Goal: Task Accomplishment & Management: Complete application form

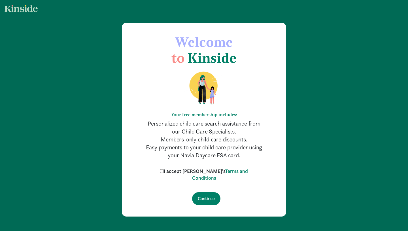
click at [164, 172] on input "I accept [PERSON_NAME]'s Terms and Conditions" at bounding box center [162, 171] width 4 height 4
checkbox input "true"
click at [202, 198] on input "Continue" at bounding box center [206, 198] width 28 height 13
